Goal: Information Seeking & Learning: Learn about a topic

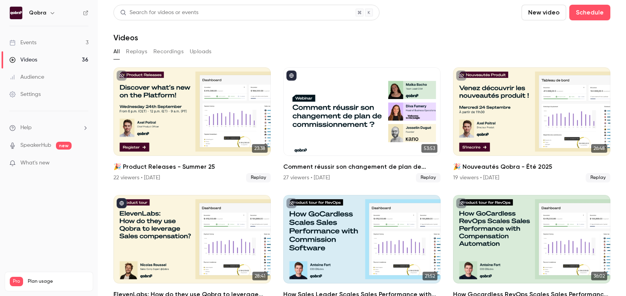
click at [43, 48] on link "Events 3" at bounding box center [49, 42] width 98 height 17
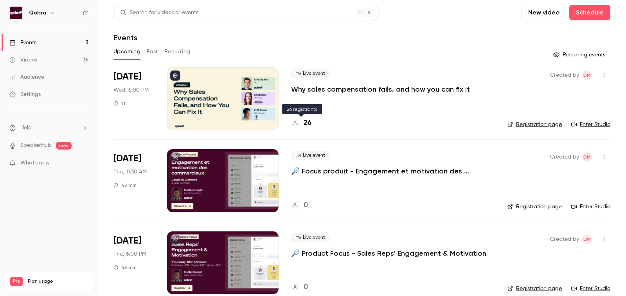
click at [306, 121] on h4 "26" at bounding box center [308, 123] width 8 height 11
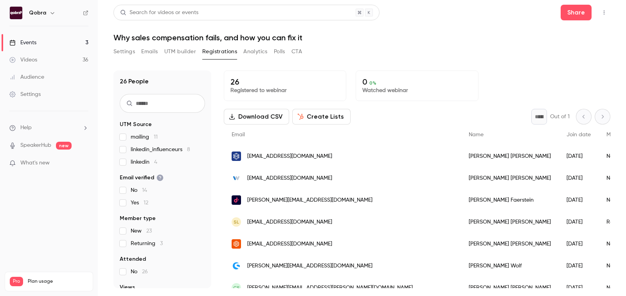
click at [280, 155] on span "[EMAIL_ADDRESS][DOMAIN_NAME]" at bounding box center [289, 156] width 85 height 8
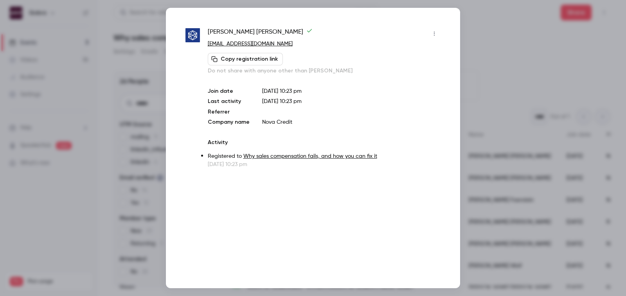
click at [559, 88] on div at bounding box center [313, 148] width 626 height 296
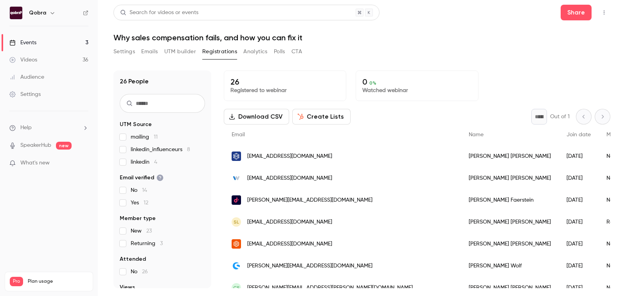
click at [38, 144] on link "SpeakerHub" at bounding box center [35, 145] width 31 height 8
